Goal: Task Accomplishment & Management: Manage account settings

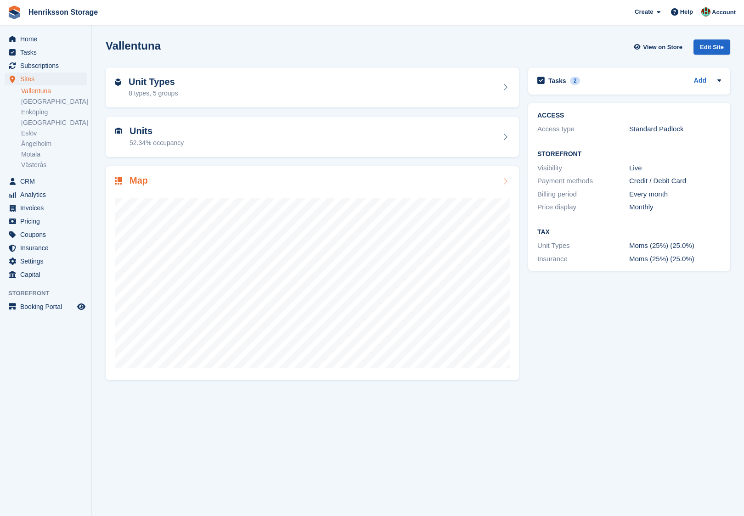
click at [181, 193] on div at bounding box center [312, 279] width 395 height 184
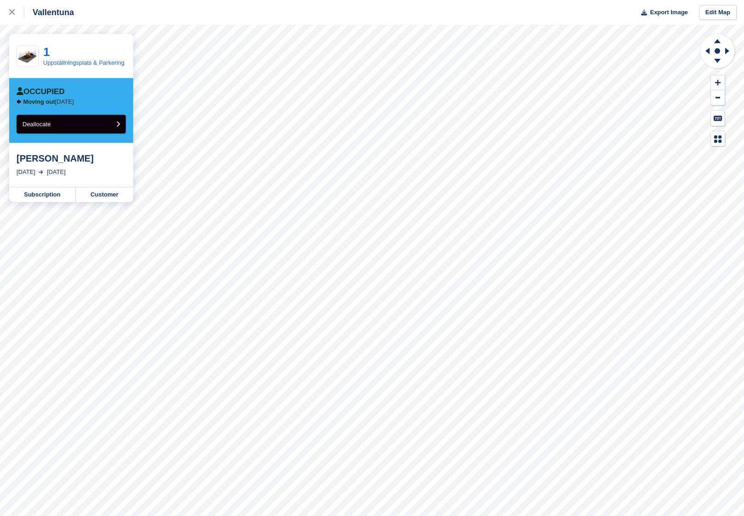
click at [92, 129] on button "Deallocate" at bounding box center [71, 124] width 109 height 19
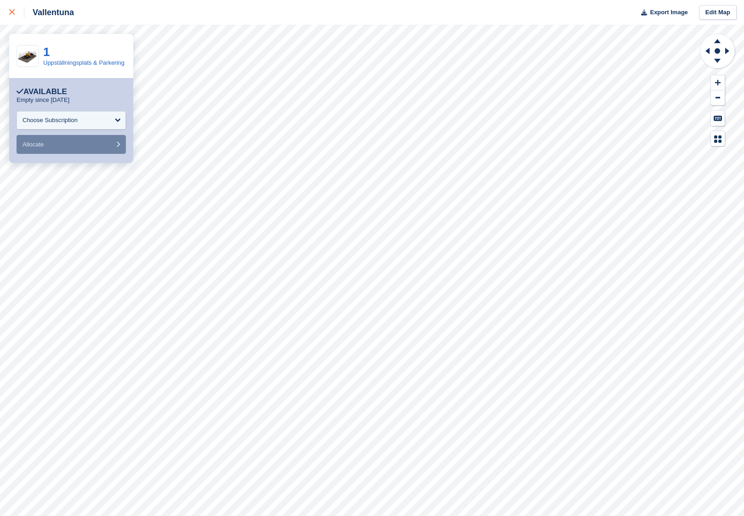
click at [17, 9] on div at bounding box center [16, 12] width 15 height 11
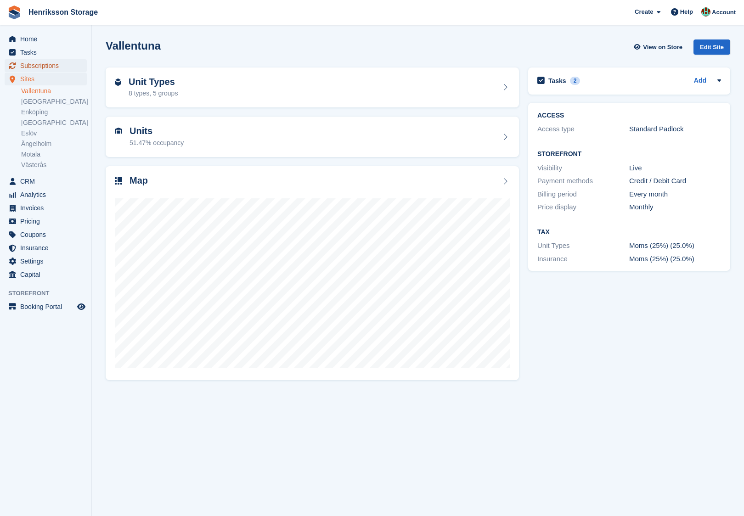
click at [51, 66] on span "Subscriptions" at bounding box center [47, 65] width 55 height 13
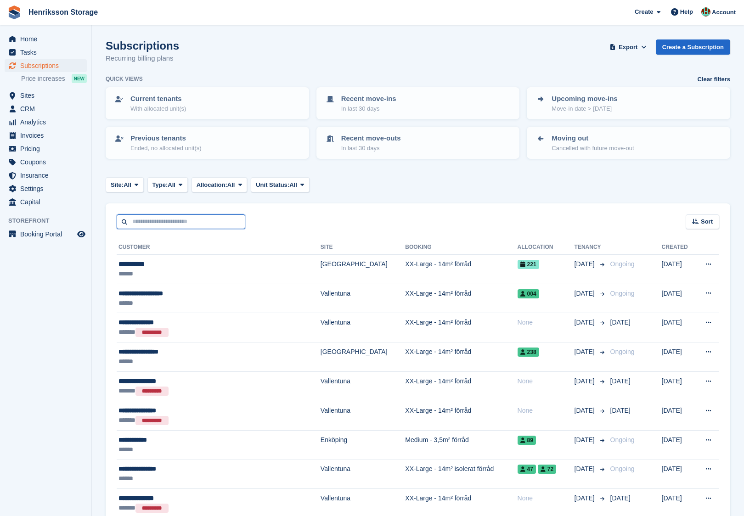
click at [203, 222] on input "text" at bounding box center [181, 222] width 129 height 15
type input "*****"
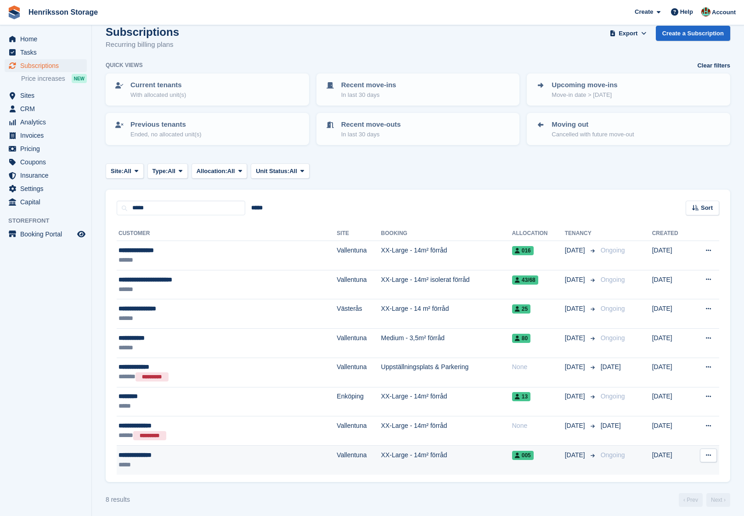
scroll to position [17, 0]
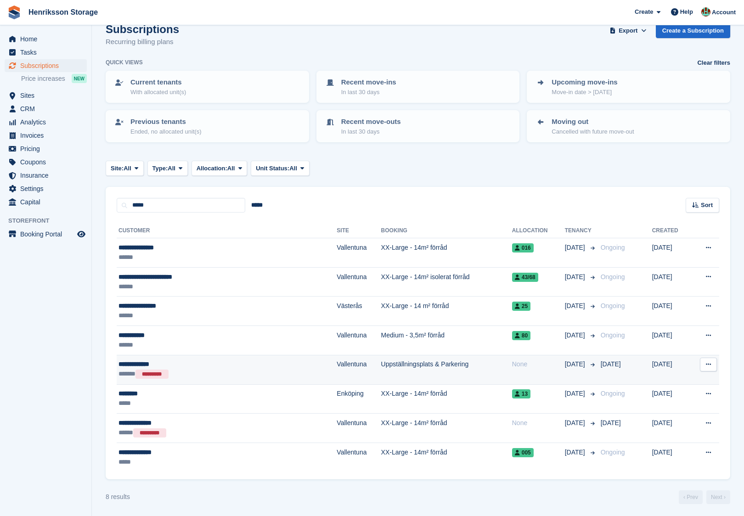
click at [215, 360] on div "**********" at bounding box center [192, 365] width 147 height 10
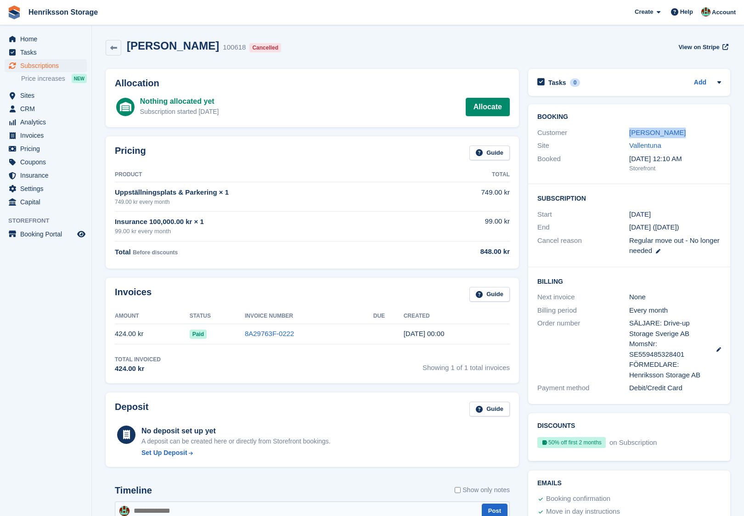
drag, startPoint x: 683, startPoint y: 136, endPoint x: 625, endPoint y: 135, distance: 58.3
click at [625, 135] on div "Customer [PERSON_NAME]" at bounding box center [630, 132] width 184 height 13
copy div "[PERSON_NAME]"
click at [647, 135] on link "[PERSON_NAME]" at bounding box center [657, 133] width 57 height 8
